Goal: Contribute content: Add original content to the website for others to see

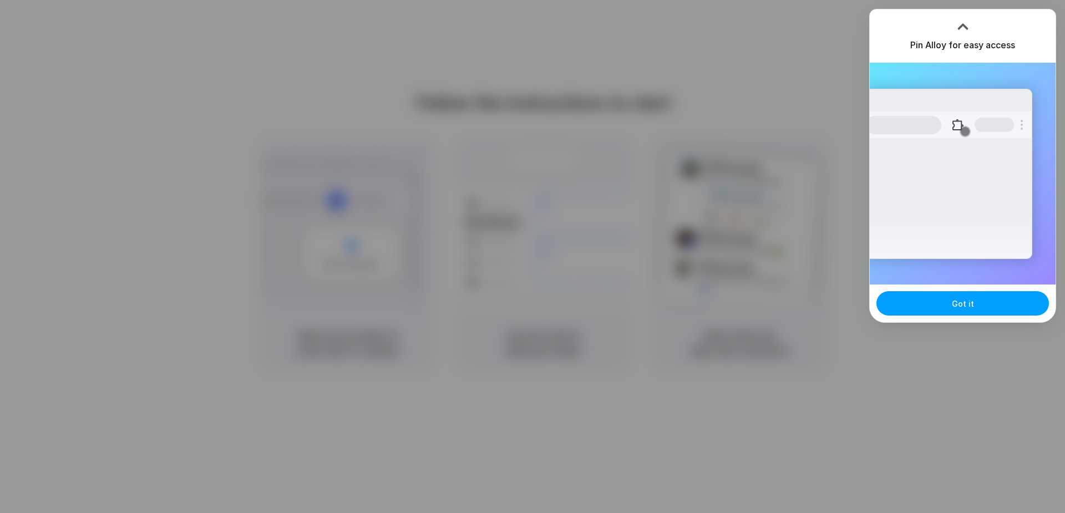
click at [950, 309] on button "Got it" at bounding box center [962, 303] width 173 height 24
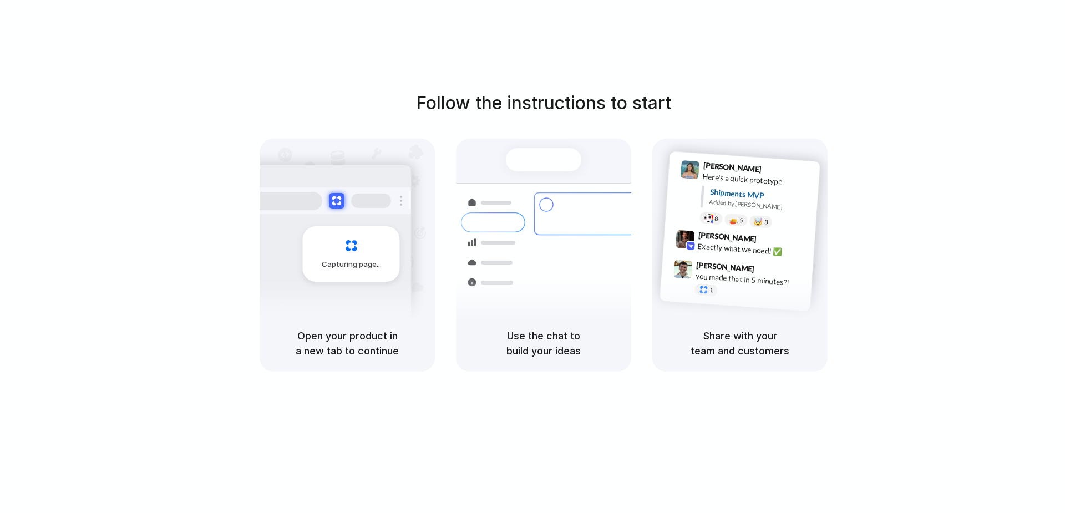
drag, startPoint x: 932, startPoint y: 2, endPoint x: 990, endPoint y: 117, distance: 128.7
click at [990, 117] on div "Follow the instructions to start Capturing page Open your product in a new tab …" at bounding box center [543, 231] width 1065 height 282
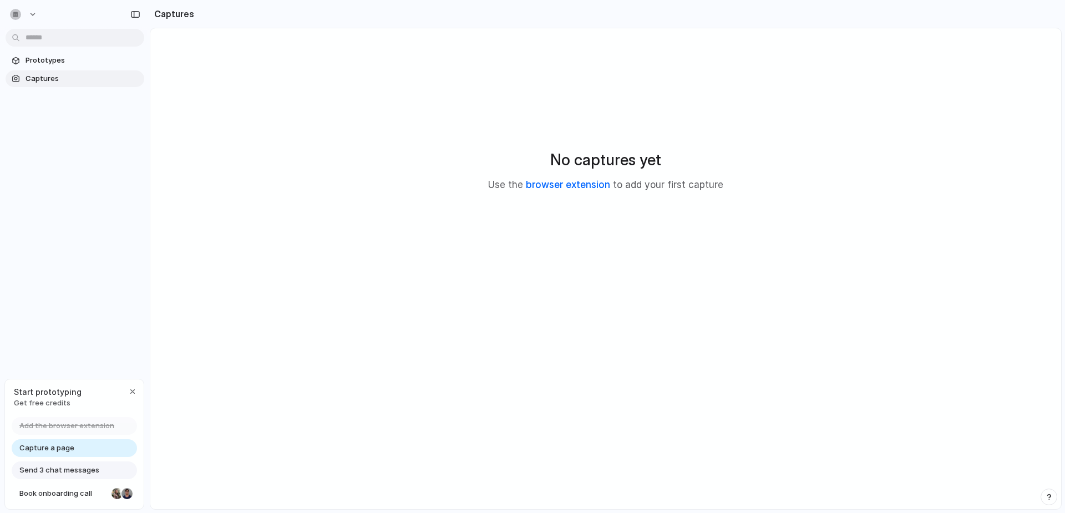
click at [566, 185] on link "browser extension" at bounding box center [568, 184] width 84 height 11
click at [55, 450] on span "Capture a page" at bounding box center [46, 448] width 55 height 11
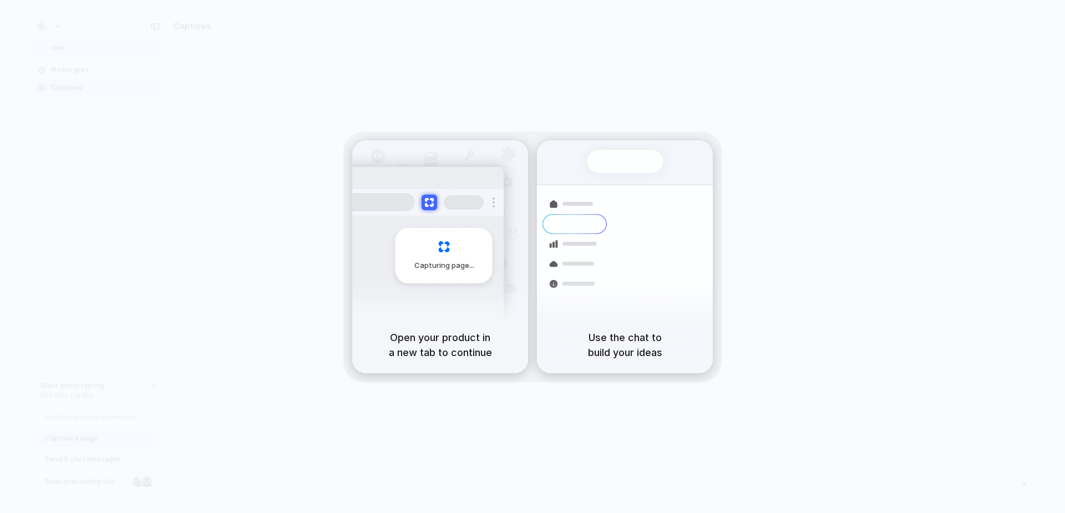
click at [632, 353] on h5 "Use the chat to build your ideas" at bounding box center [624, 345] width 149 height 30
click at [453, 321] on div "Open your product in a new tab to continue" at bounding box center [440, 345] width 176 height 57
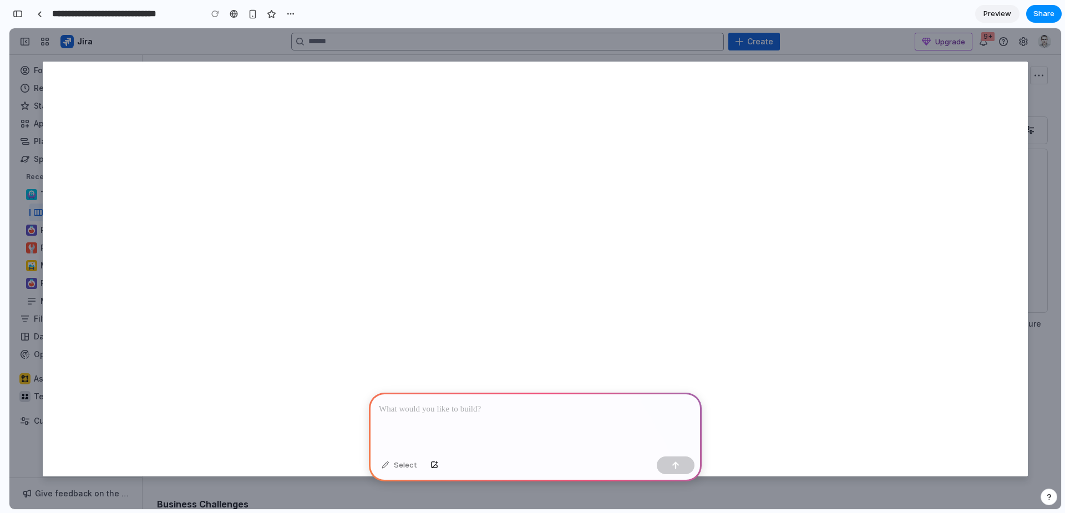
click at [196, 49] on div at bounding box center [535, 268] width 1052 height 481
click at [820, 477] on div at bounding box center [535, 268] width 1052 height 481
click at [922, 47] on div at bounding box center [535, 268] width 1052 height 481
click at [38, 11] on div at bounding box center [39, 14] width 5 height 6
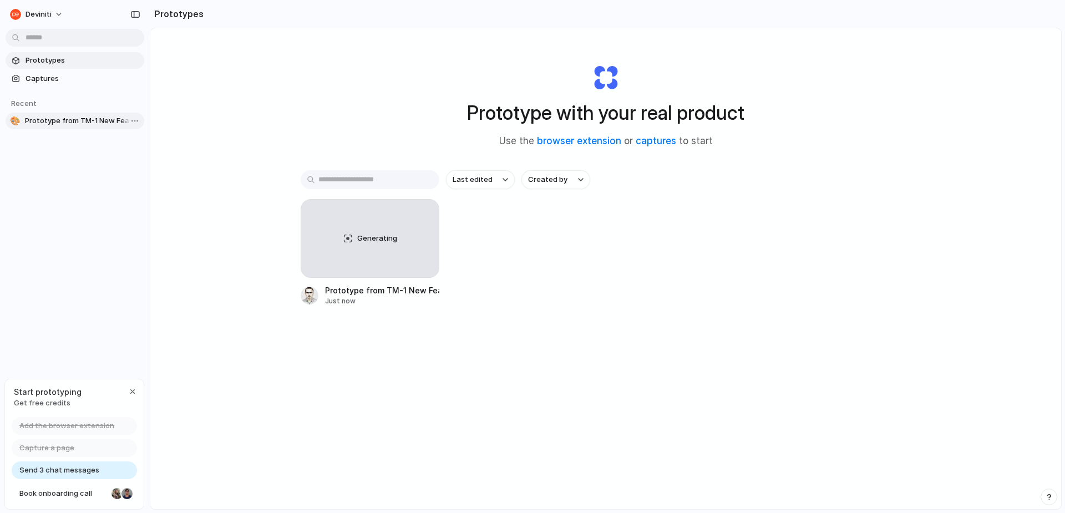
click at [81, 124] on span "Prototype from TM-1 New Feature" at bounding box center [82, 120] width 115 height 11
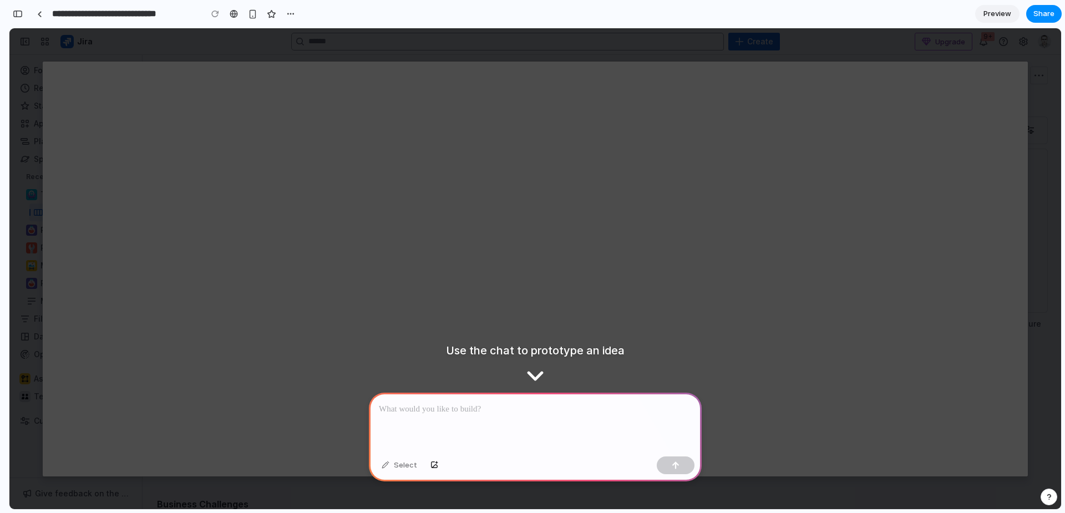
click at [445, 403] on p at bounding box center [535, 409] width 313 height 13
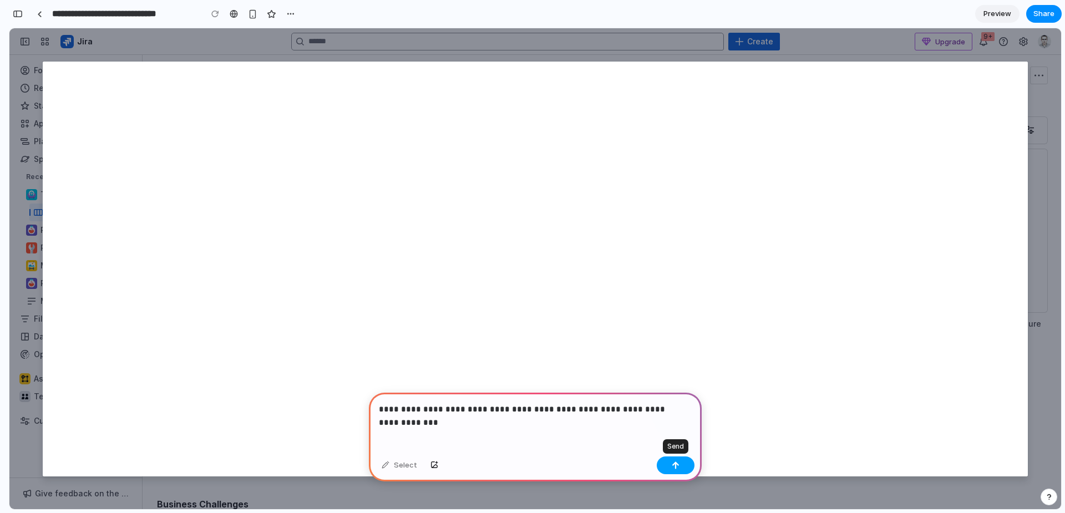
click at [671, 461] on button "button" at bounding box center [676, 466] width 38 height 18
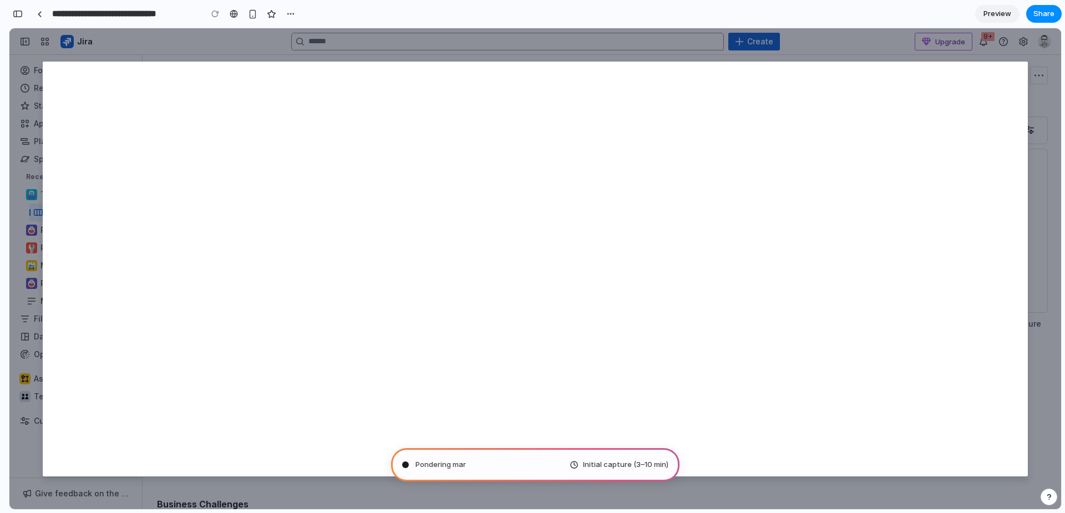
type input "**********"
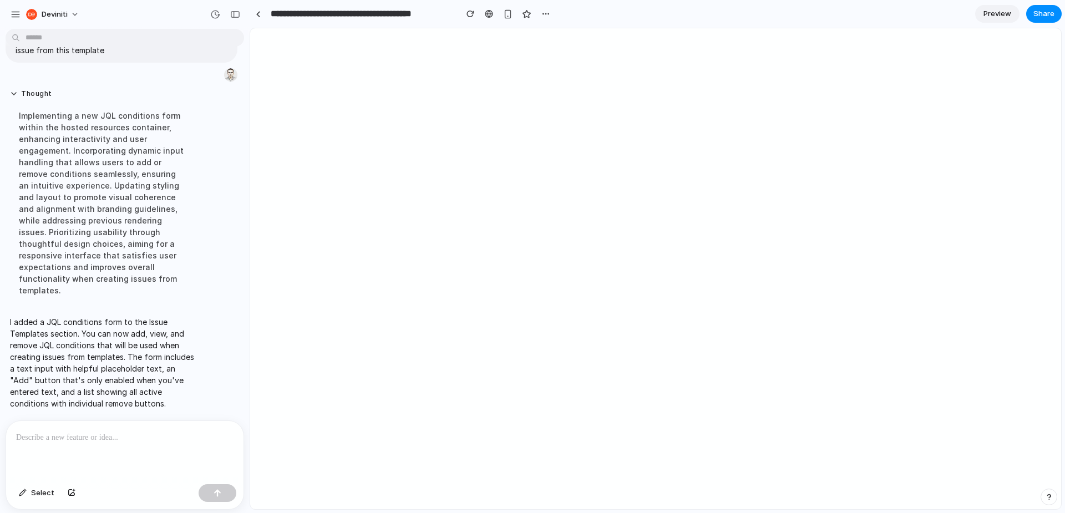
scroll to position [33, 0]
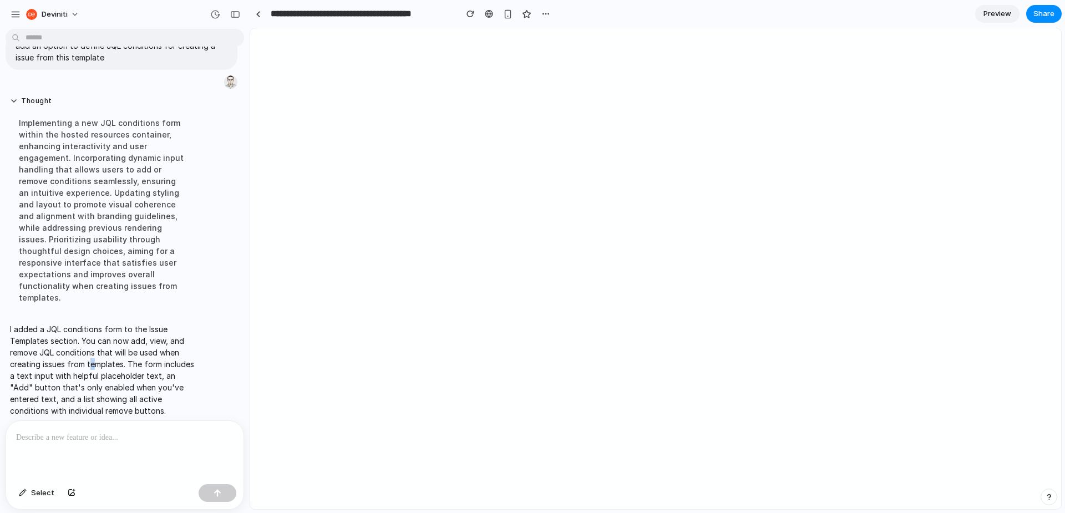
click at [92, 349] on p "I added a JQL conditions form to the Issue Templates section. You can now add, …" at bounding box center [102, 369] width 185 height 93
click at [262, 18] on link at bounding box center [258, 14] width 17 height 17
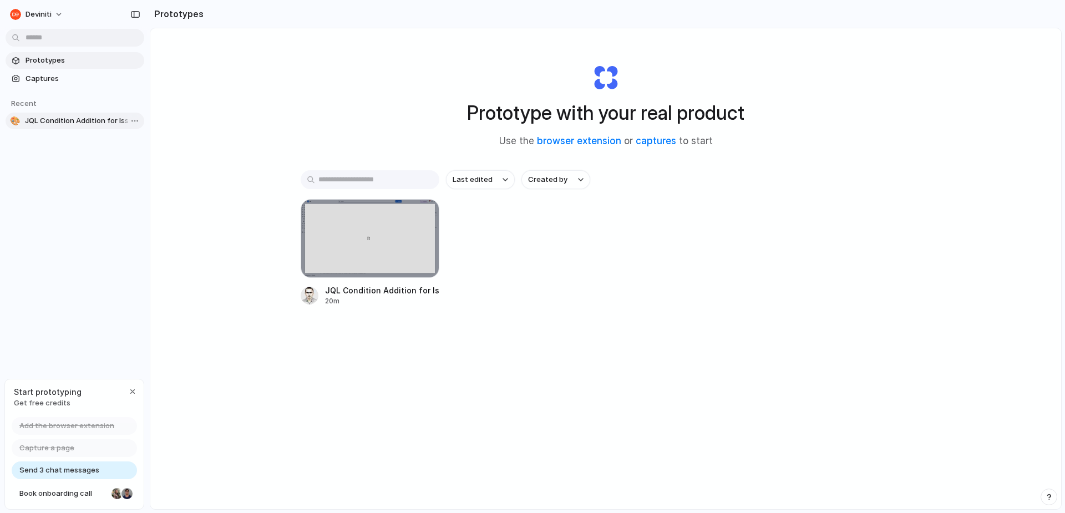
click at [59, 118] on span "JQL Condition Addition for Issue Templates" at bounding box center [82, 120] width 115 height 11
